Goal: Check status: Check status

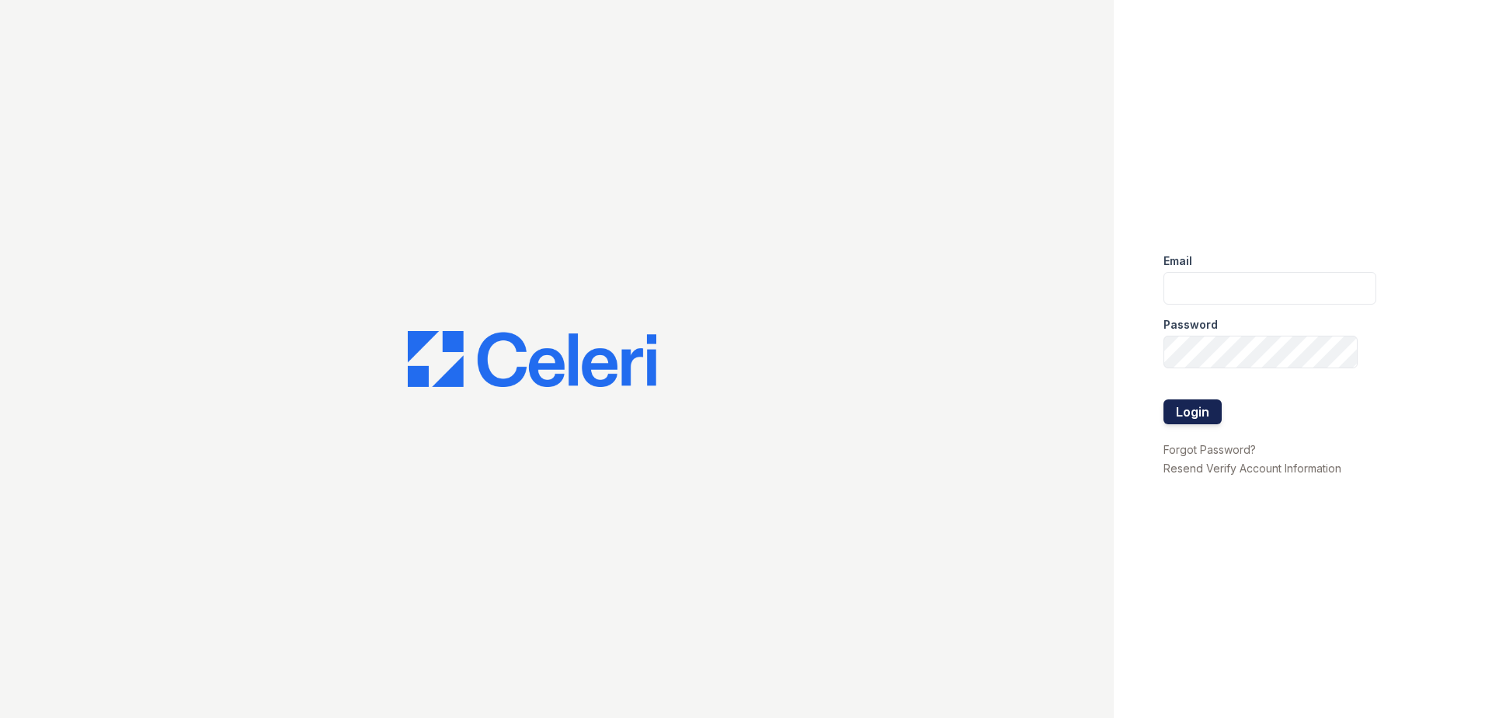
type input "[EMAIL_ADDRESS][DOMAIN_NAME]"
click at [1187, 418] on button "Login" at bounding box center [1193, 411] width 58 height 25
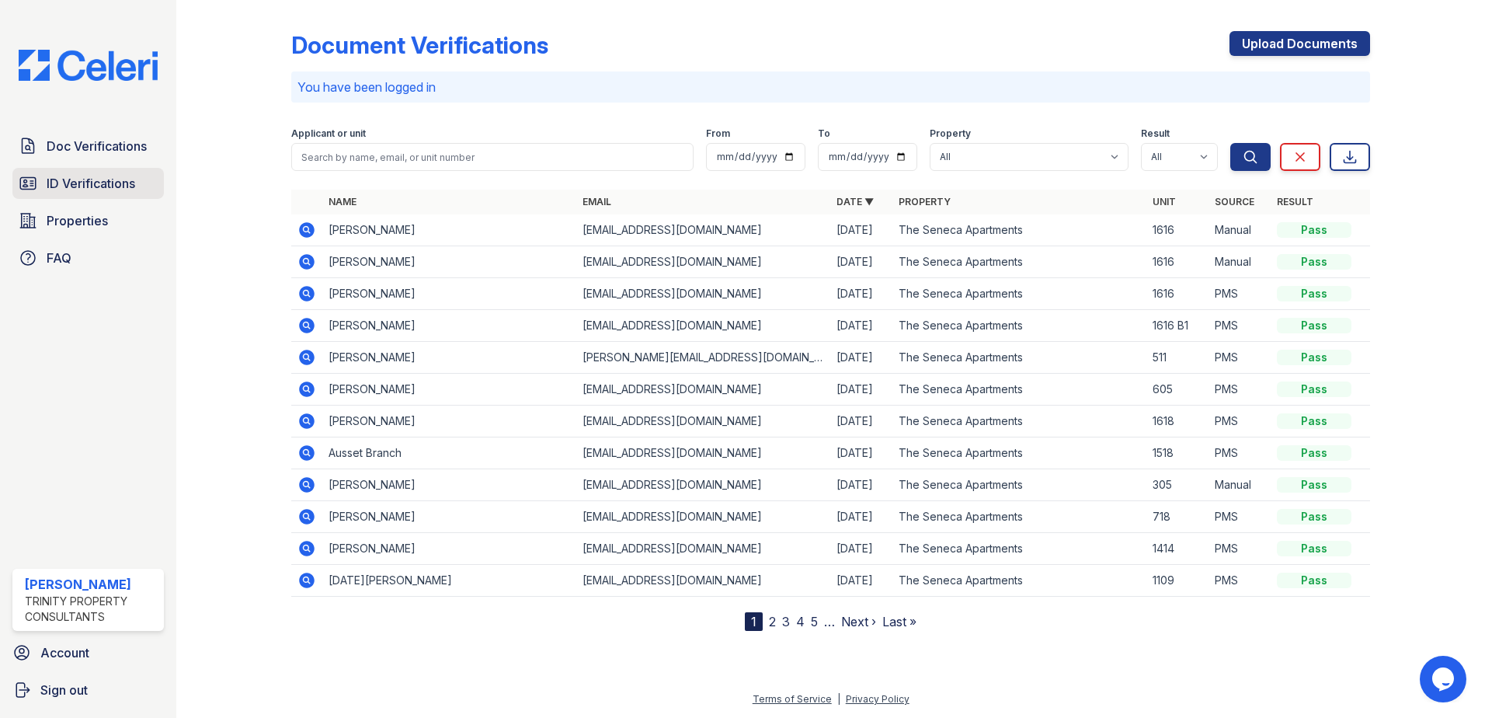
click at [75, 177] on span "ID Verifications" at bounding box center [91, 183] width 89 height 19
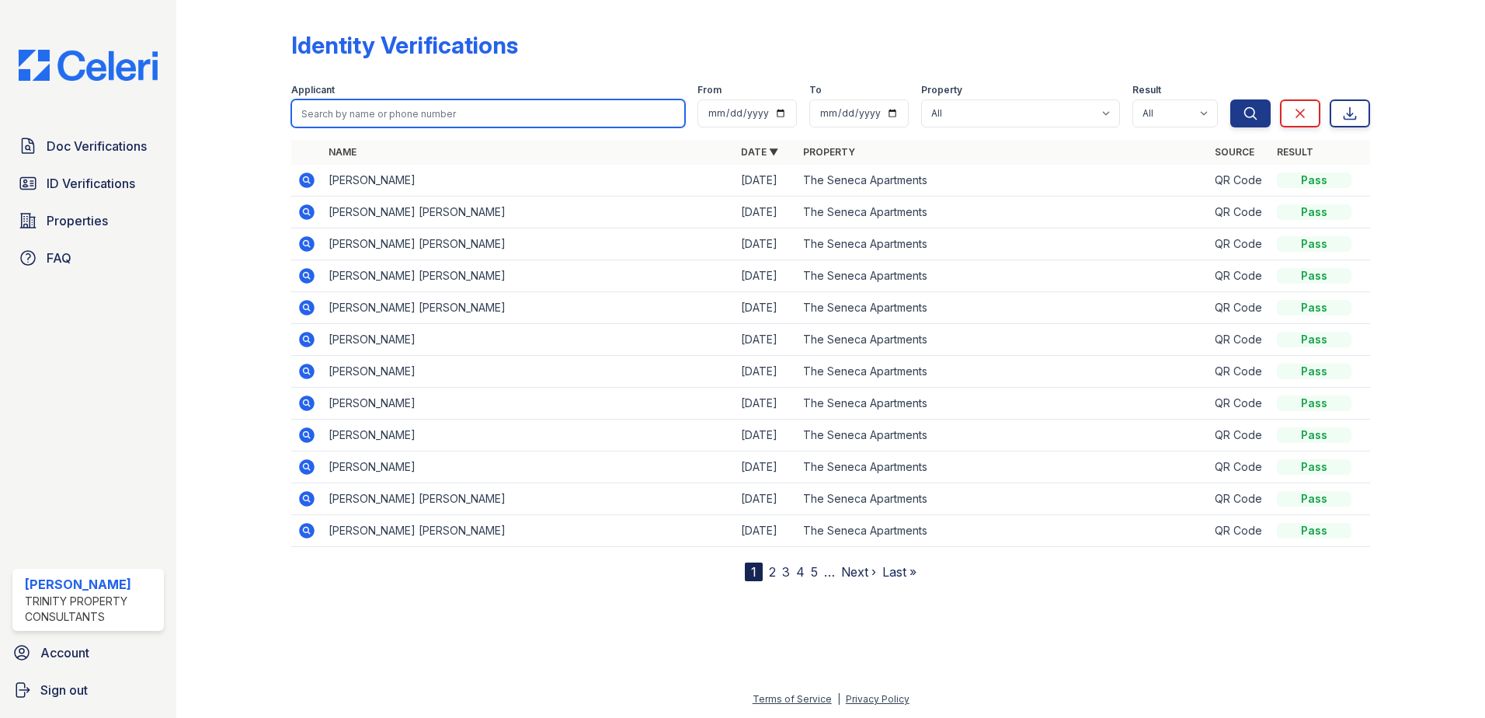
click at [426, 108] on input "search" at bounding box center [488, 113] width 394 height 28
type input "halll"
click at [1230, 99] on button "Search" at bounding box center [1250, 113] width 40 height 28
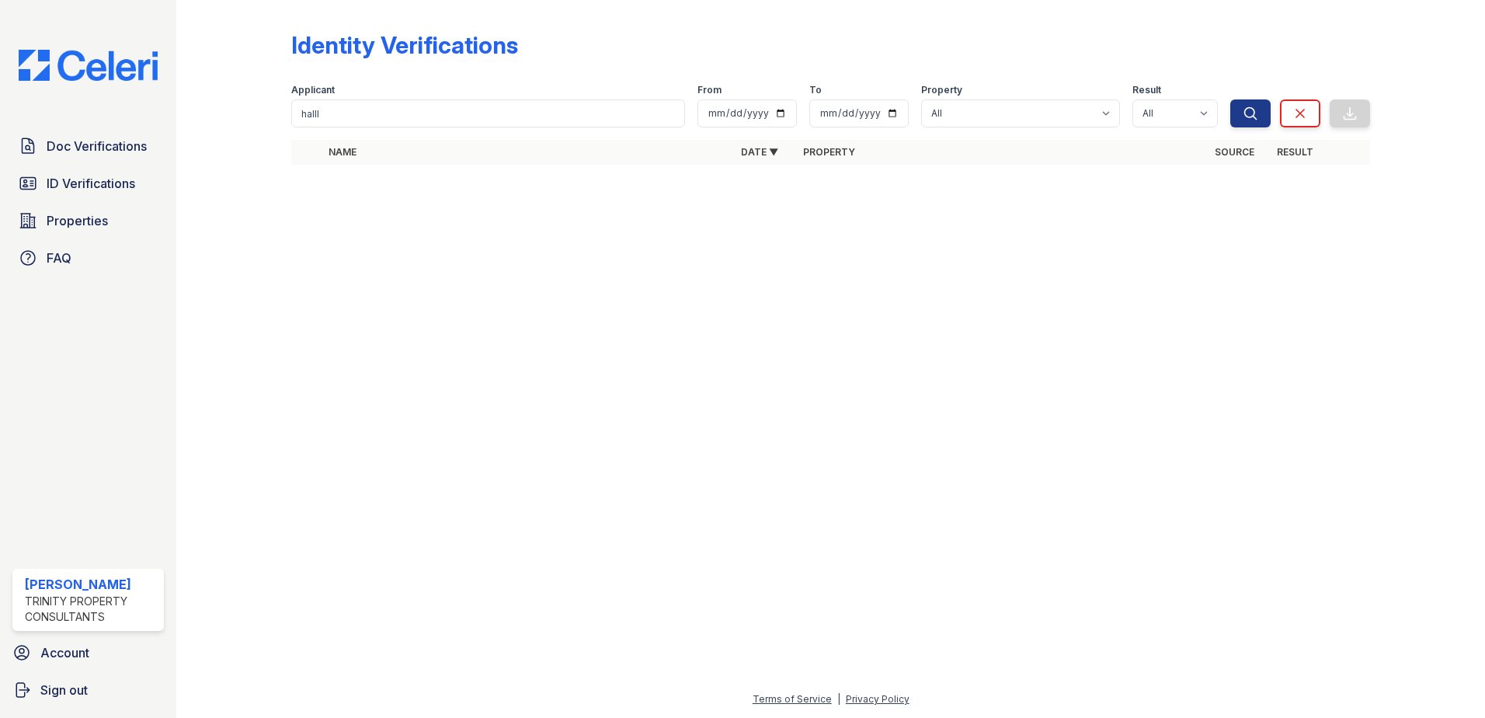
click at [492, 336] on div at bounding box center [830, 447] width 1259 height 485
click at [348, 115] on input "halll" at bounding box center [488, 113] width 394 height 28
type input "hall"
click at [1230, 99] on button "Search" at bounding box center [1250, 113] width 40 height 28
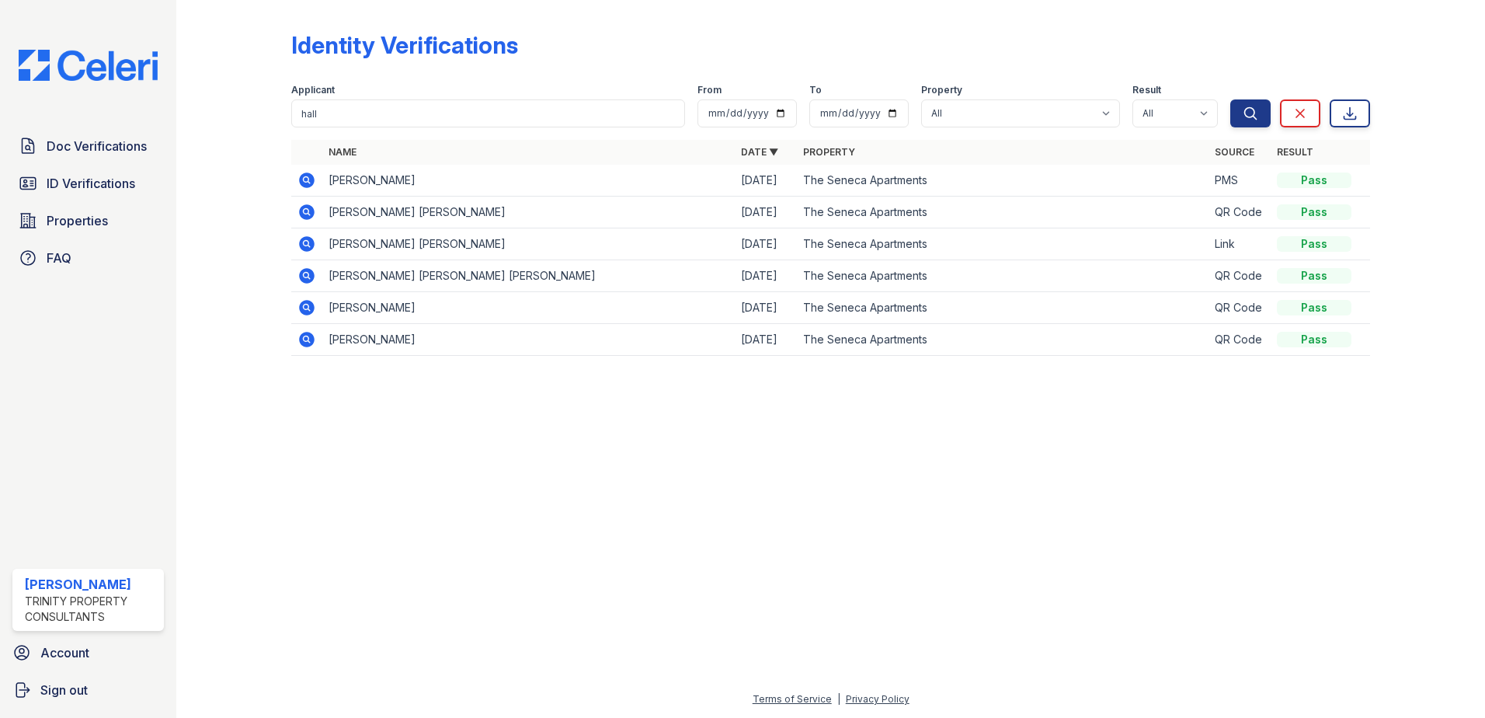
click at [576, 501] on div at bounding box center [830, 543] width 1259 height 294
click at [304, 239] on icon at bounding box center [307, 244] width 16 height 16
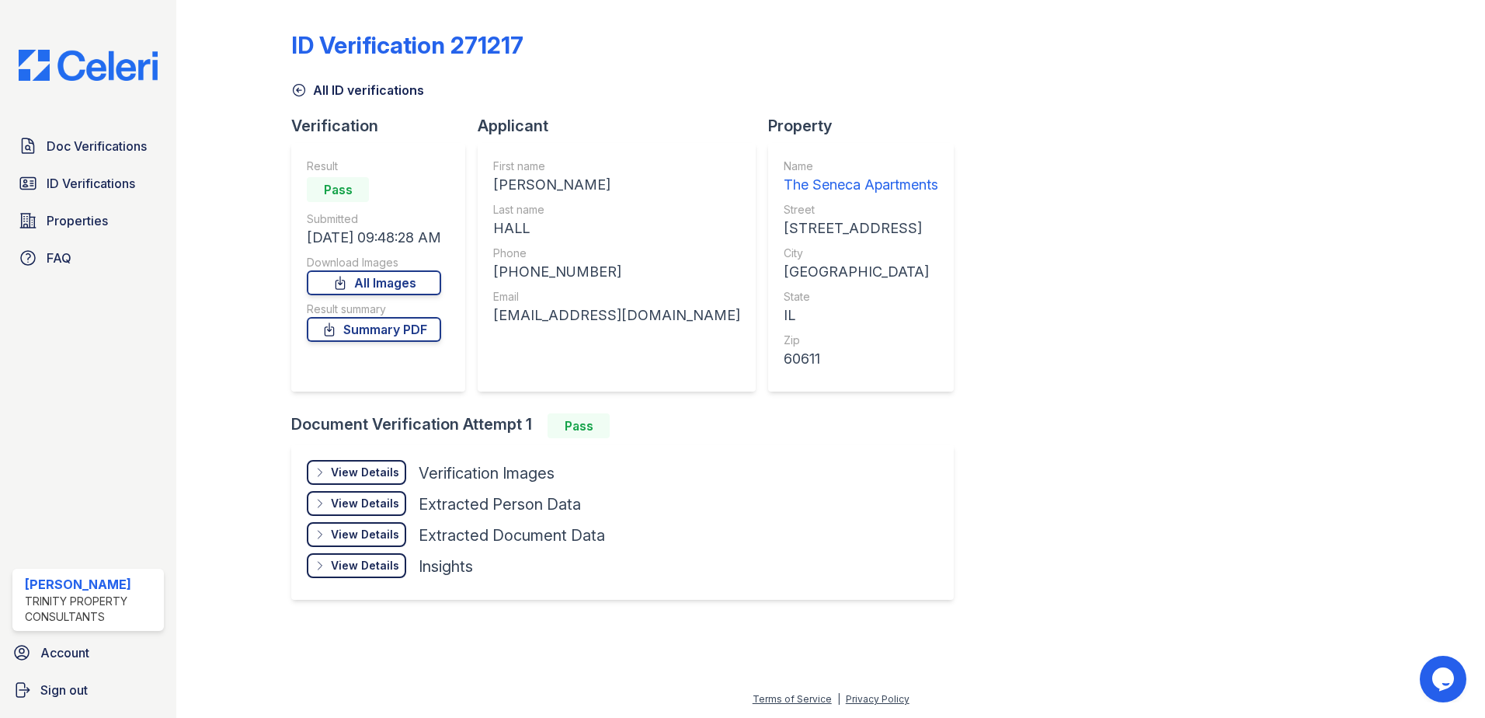
click at [371, 469] on div "View Details" at bounding box center [365, 472] width 68 height 16
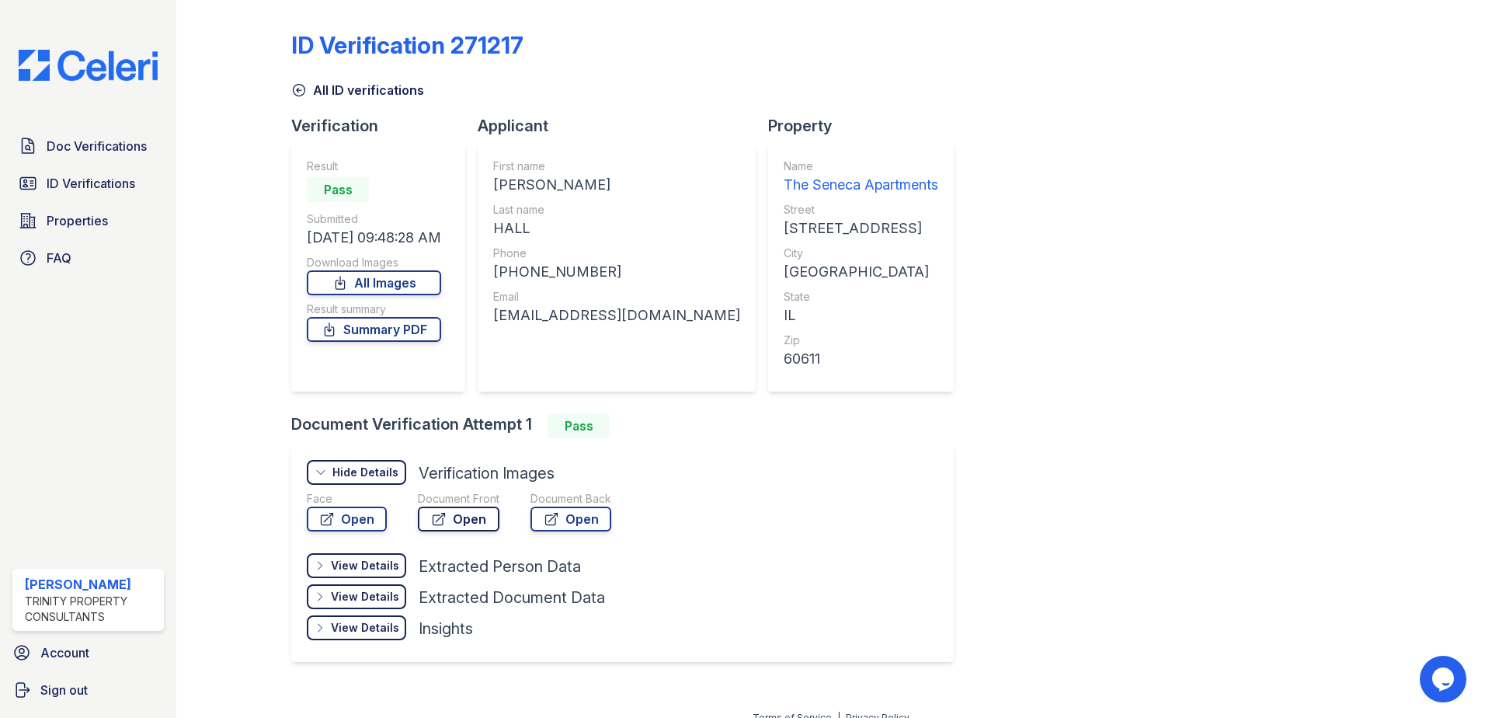
click at [431, 509] on link "Open" at bounding box center [459, 518] width 82 height 25
click at [590, 517] on link "Open" at bounding box center [571, 518] width 81 height 25
click at [302, 85] on icon at bounding box center [300, 91] width 12 height 12
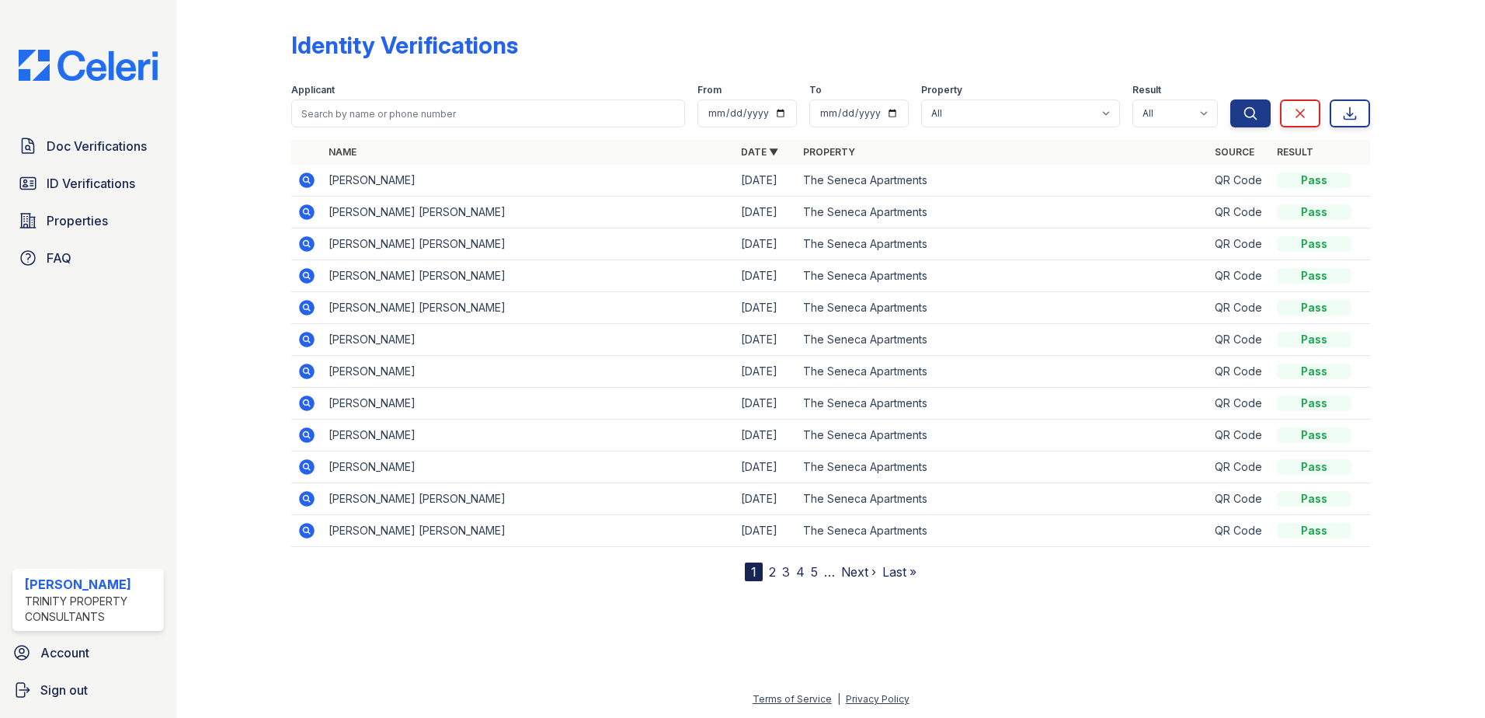
click at [375, 96] on div "Applicant" at bounding box center [488, 92] width 394 height 16
click at [378, 103] on input "search" at bounding box center [488, 113] width 394 height 28
type input "hall"
click at [1230, 99] on button "Search" at bounding box center [1250, 113] width 40 height 28
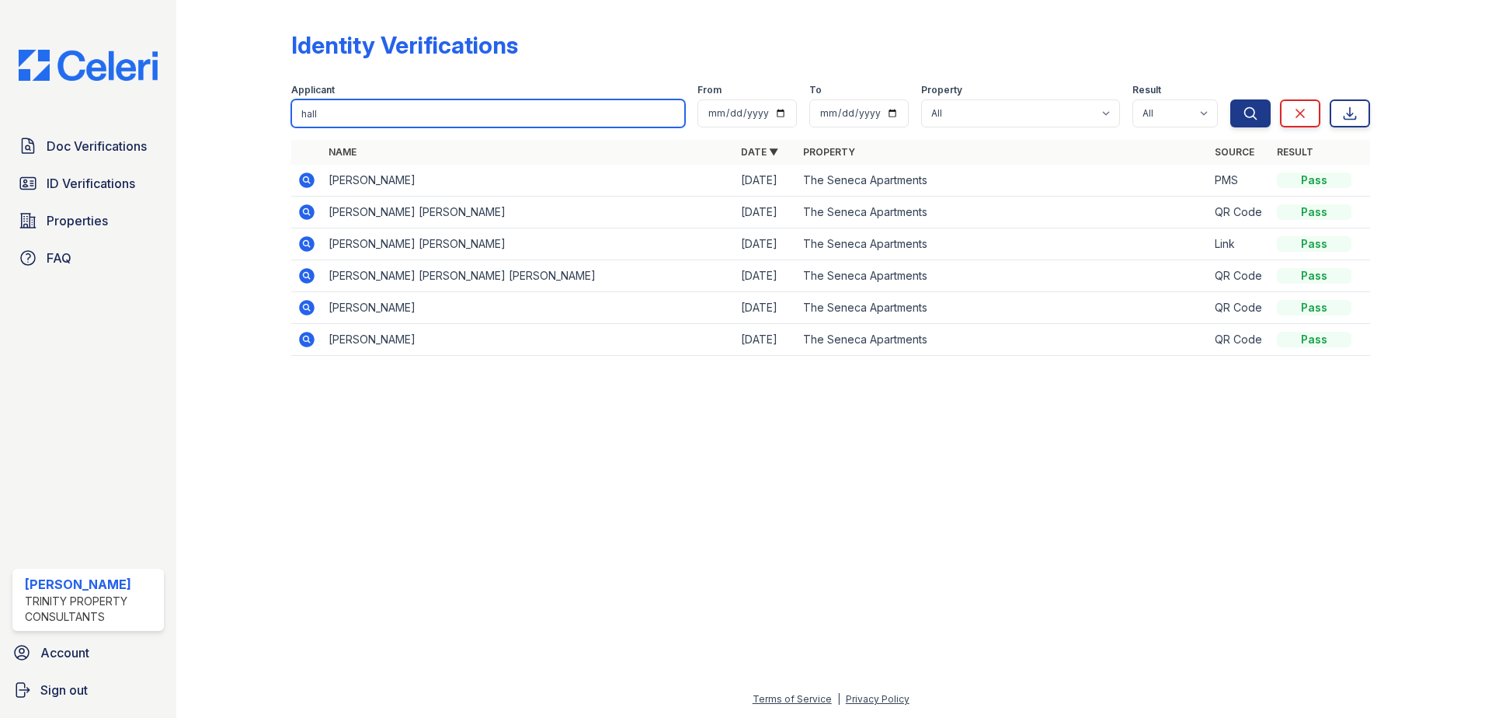
click at [382, 110] on input "hall" at bounding box center [488, 113] width 394 height 28
click at [416, 72] on form "Applicant hall From To Property All The Seneca Apartments Result All Pass Fail …" at bounding box center [830, 102] width 1079 height 62
click at [792, 71] on form "Applicant hall From To Property All The Seneca Apartments Result All Pass Fail …" at bounding box center [830, 102] width 1079 height 62
click at [802, 104] on div "Applicant hall From To Property All The Seneca Apartments Result All Pass Fail …" at bounding box center [760, 103] width 939 height 50
click at [678, 52] on div "Identity Verifications" at bounding box center [830, 51] width 1079 height 40
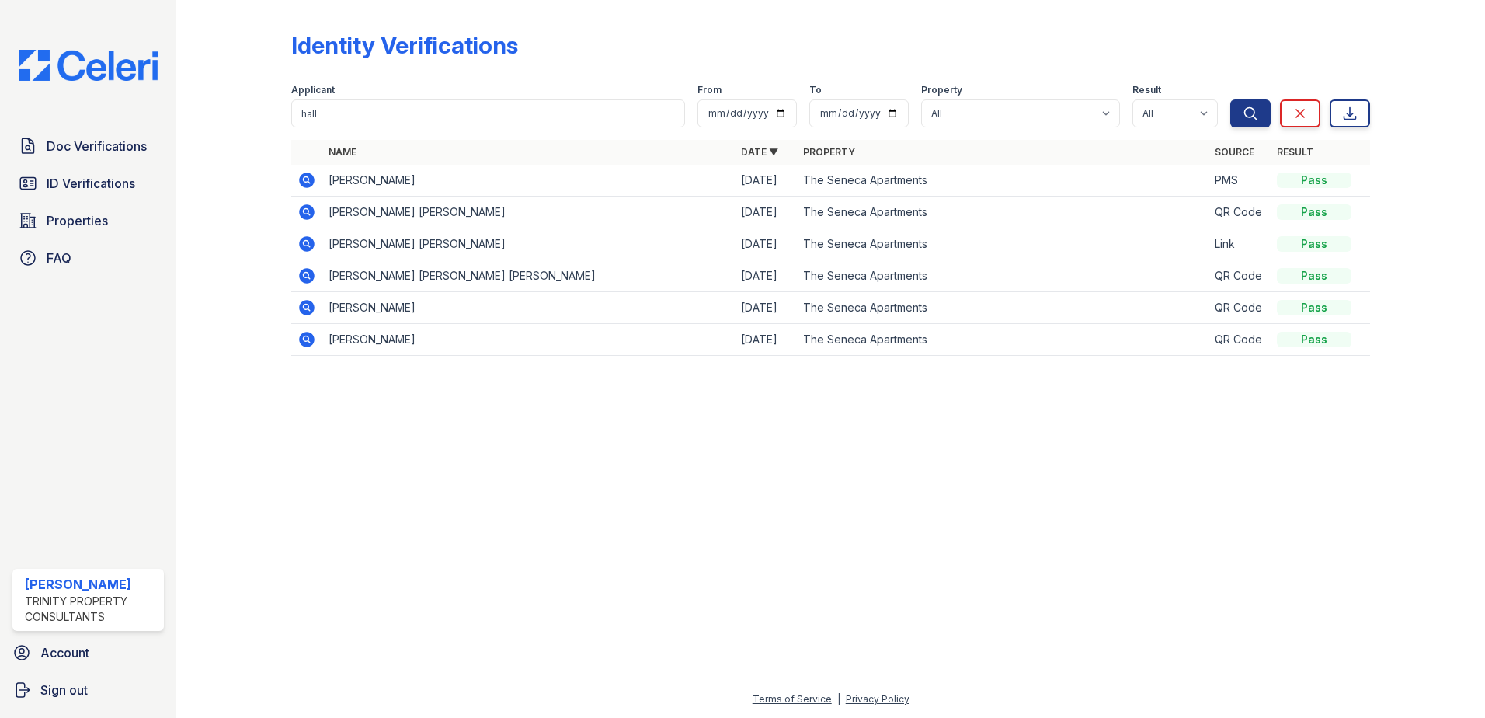
click at [678, 52] on div "Identity Verifications" at bounding box center [830, 51] width 1079 height 40
click at [685, 57] on div "Identity Verifications" at bounding box center [830, 51] width 1079 height 40
click at [311, 180] on icon at bounding box center [307, 180] width 16 height 16
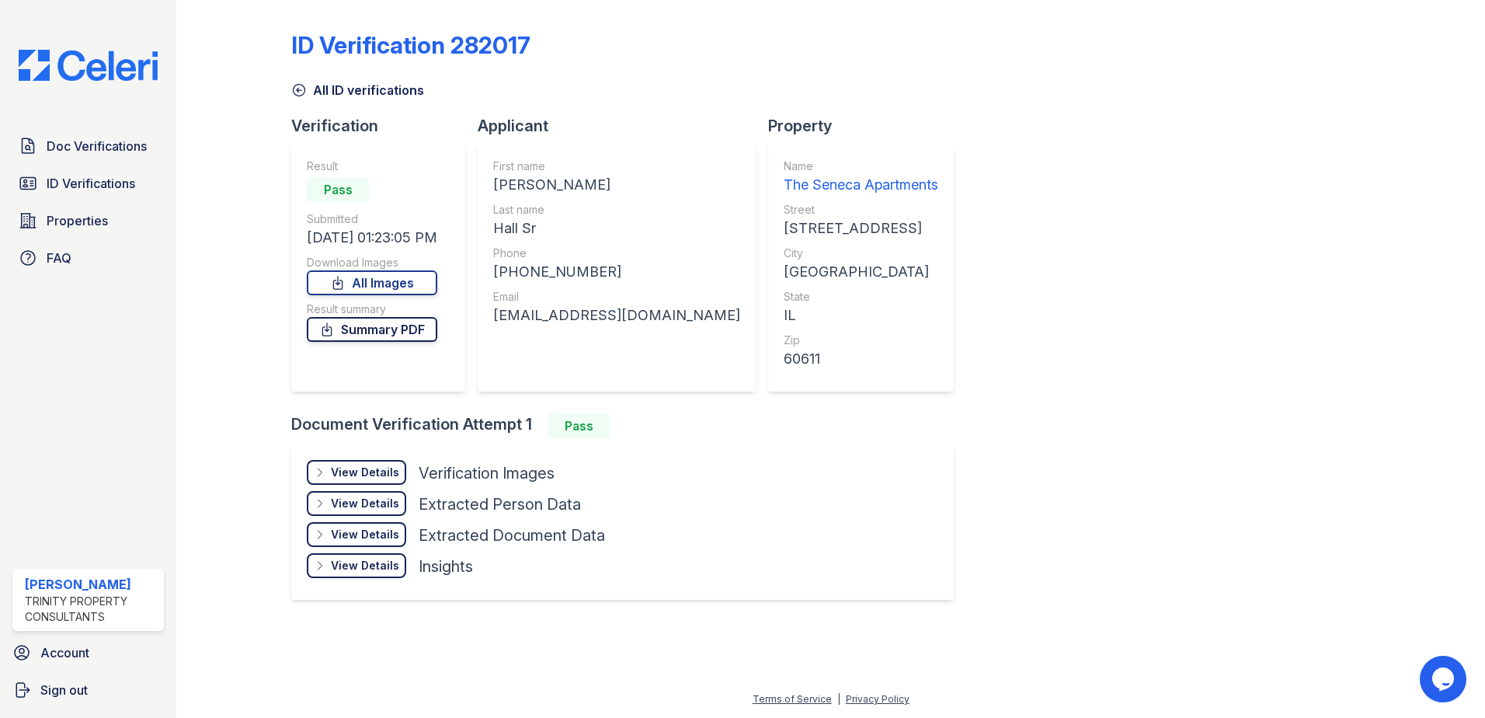
click at [407, 328] on link "Summary PDF" at bounding box center [372, 329] width 130 height 25
drag, startPoint x: 300, startPoint y: 88, endPoint x: 236, endPoint y: 88, distance: 63.7
click at [300, 88] on icon at bounding box center [299, 90] width 16 height 16
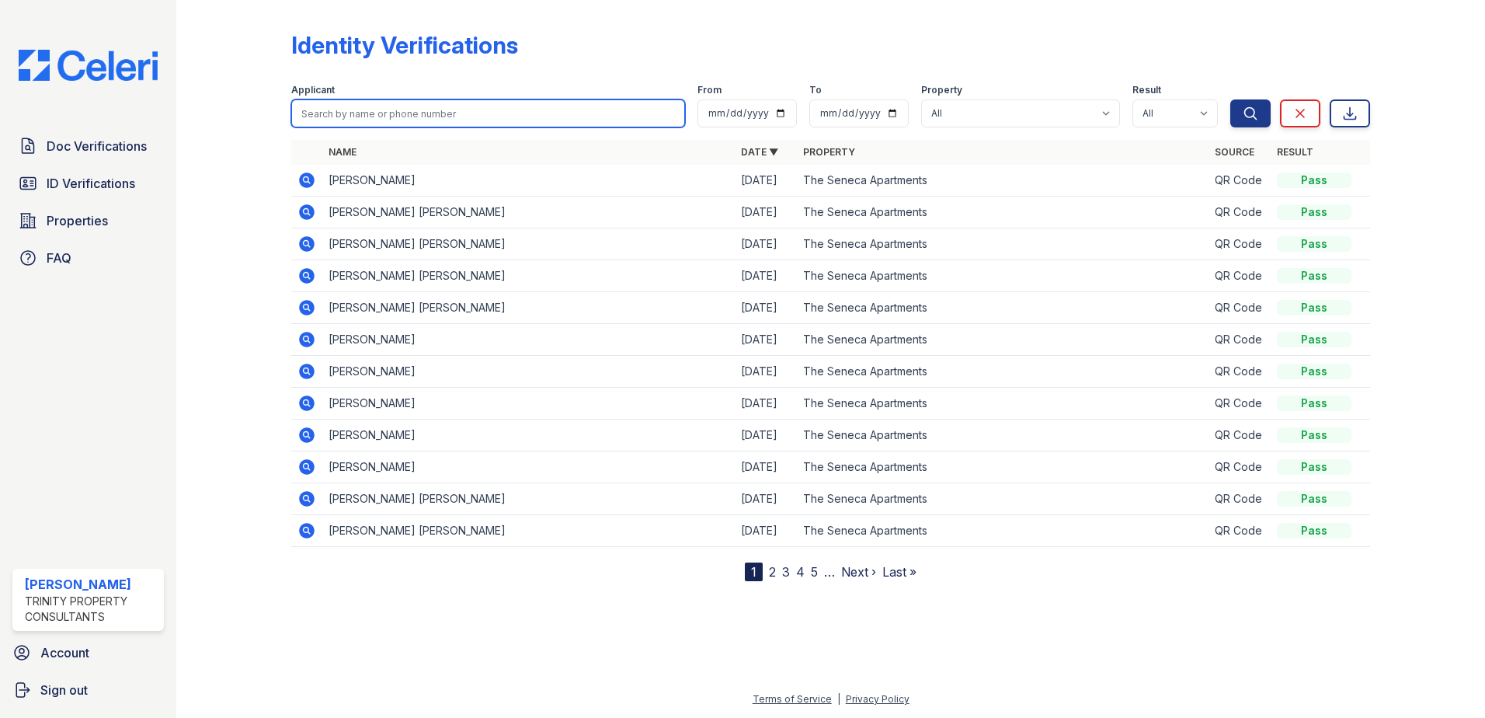
click at [392, 118] on input "search" at bounding box center [488, 113] width 394 height 28
type input "s"
type input "aden"
click at [1230, 99] on button "Search" at bounding box center [1250, 113] width 40 height 28
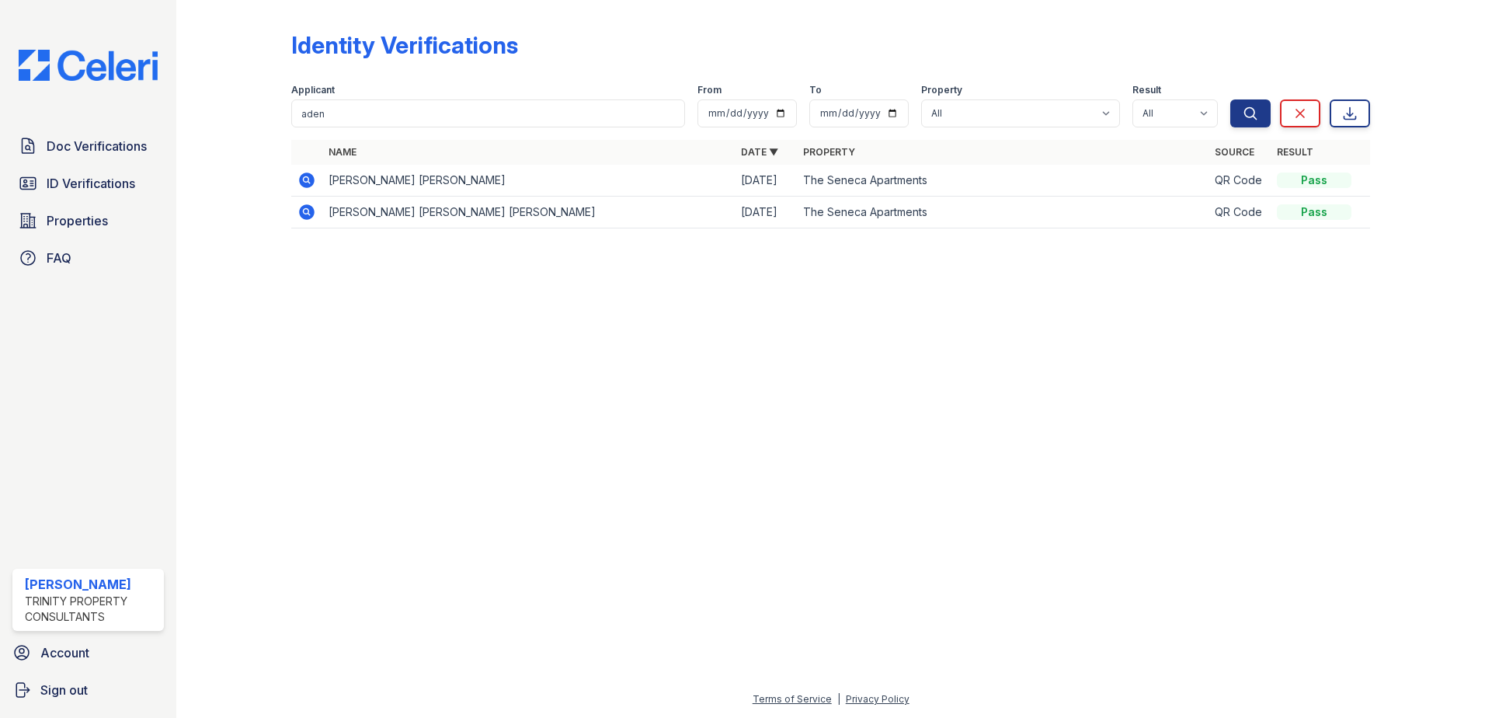
click at [302, 179] on icon at bounding box center [307, 180] width 16 height 16
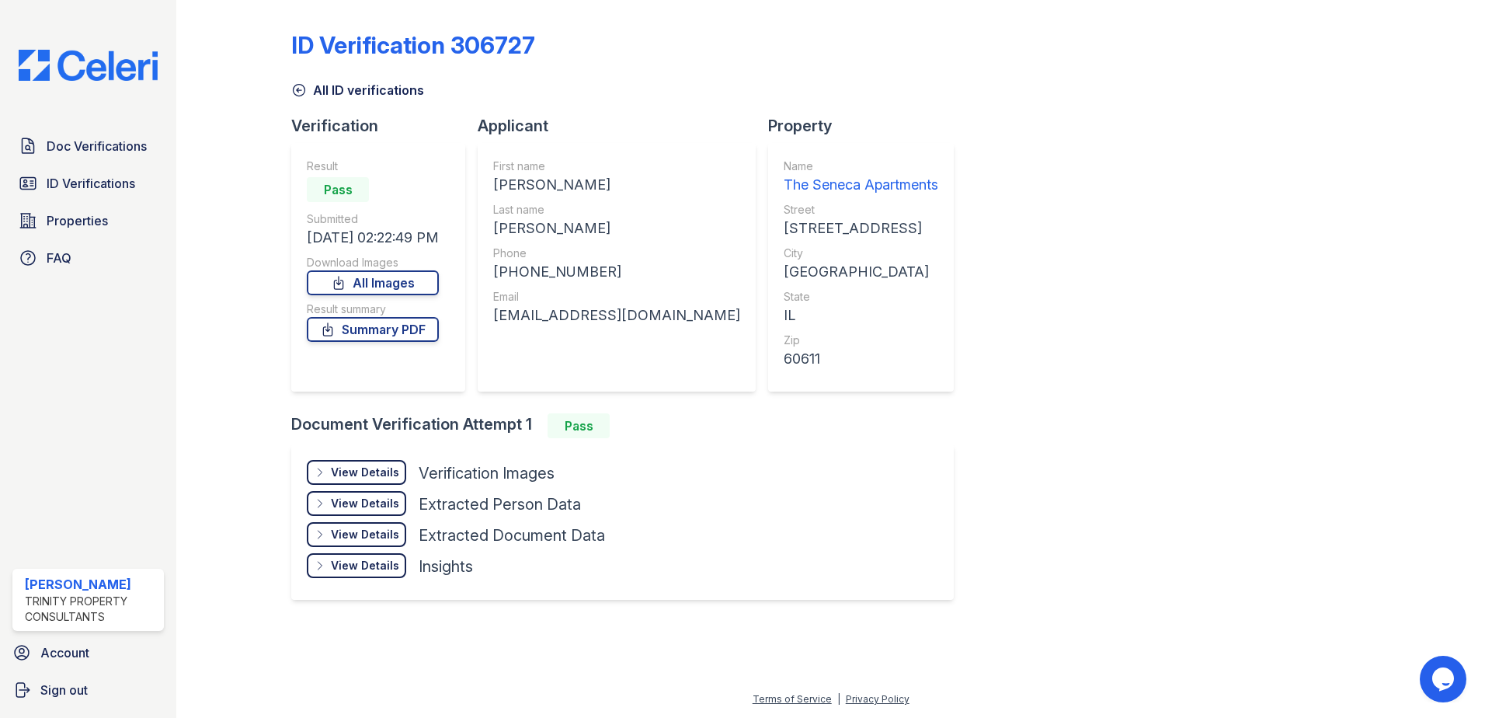
click at [373, 480] on div "View Details Details" at bounding box center [356, 472] width 99 height 25
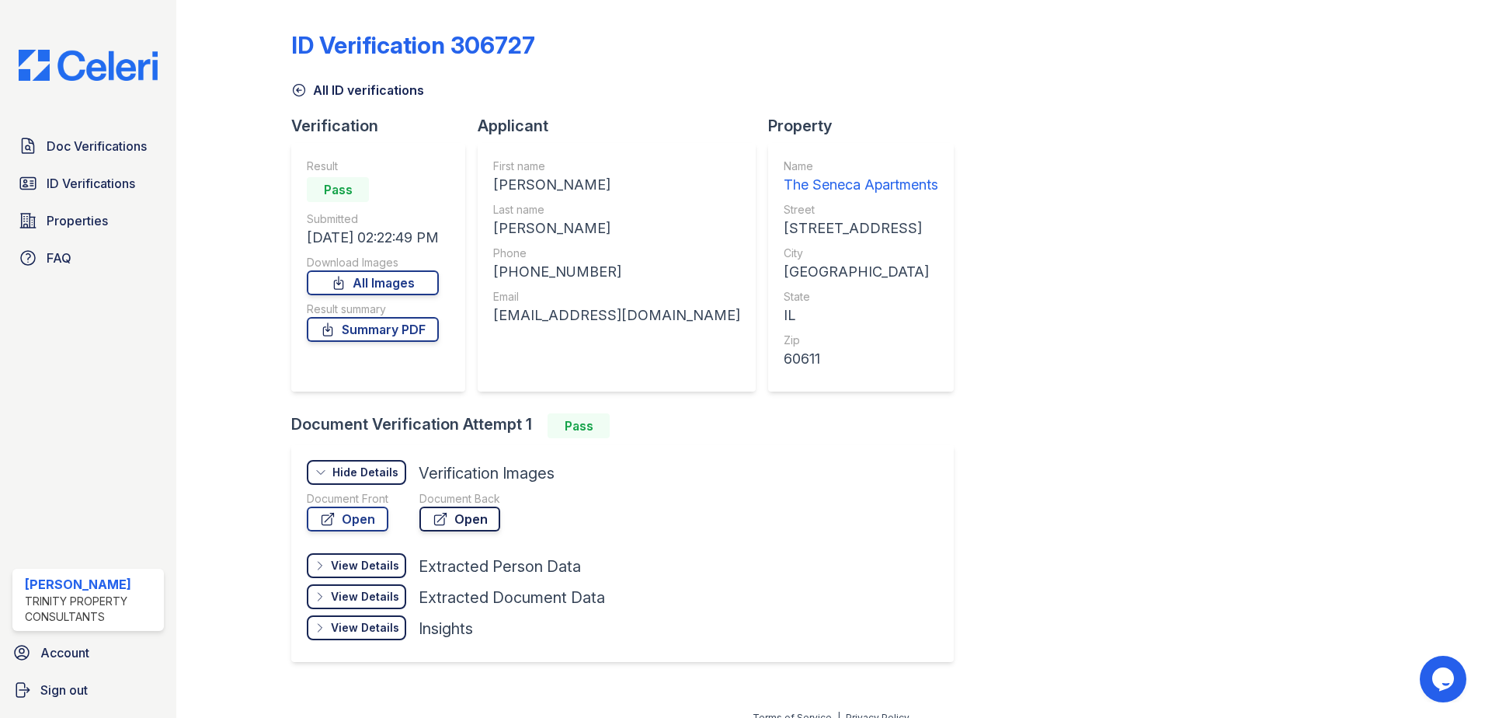
click at [475, 522] on link "Open" at bounding box center [459, 518] width 81 height 25
click at [380, 325] on link "Summary PDF" at bounding box center [373, 329] width 132 height 25
click at [1124, 238] on div "ID Verification 306727 All ID verifications Verification Result Pass Submitted …" at bounding box center [830, 344] width 1079 height 677
click at [143, 71] on img at bounding box center [88, 65] width 164 height 31
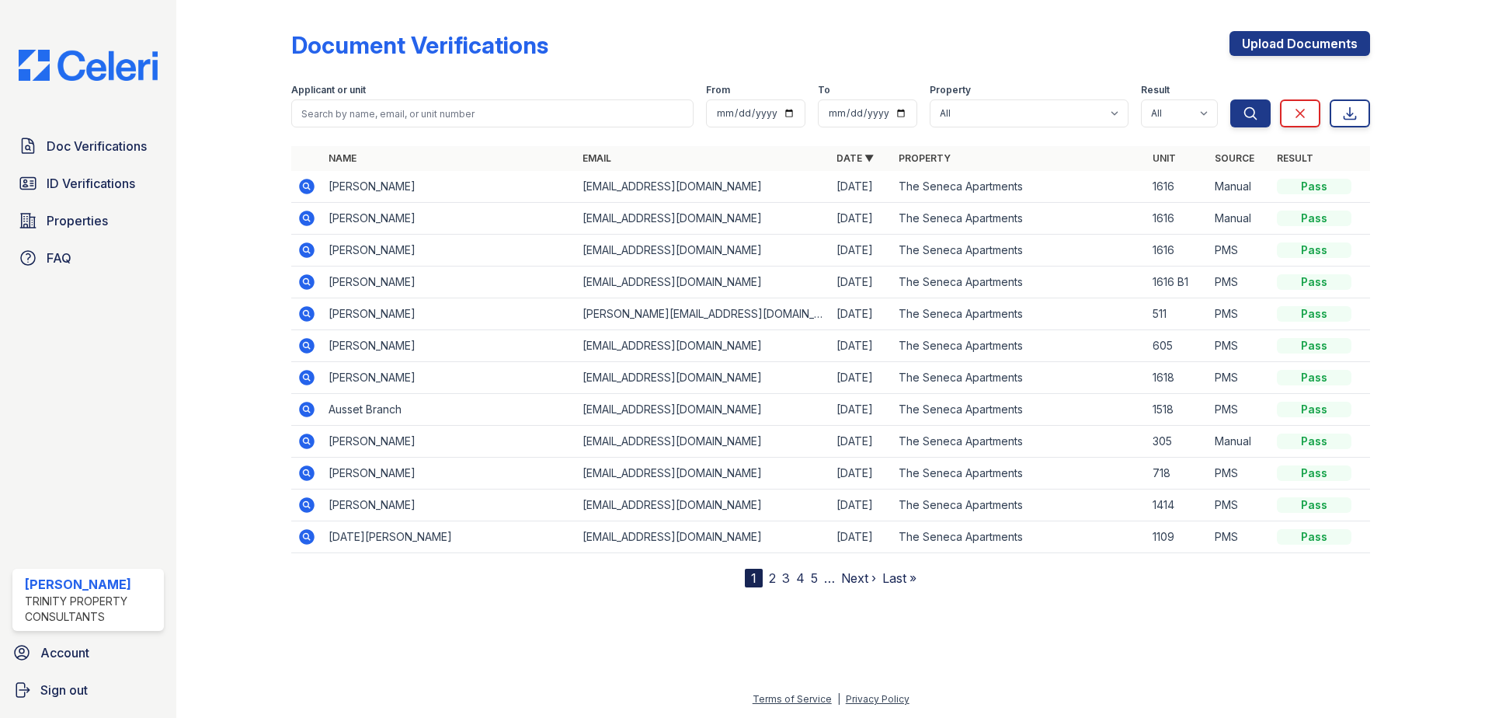
click at [997, 610] on div "Document Verifications Upload Documents Filter Applicant or unit From To Proper…" at bounding box center [830, 306] width 1259 height 612
click at [562, 641] on div at bounding box center [830, 651] width 1259 height 78
click at [539, 629] on div at bounding box center [830, 651] width 1259 height 78
